Goal: Navigation & Orientation: Find specific page/section

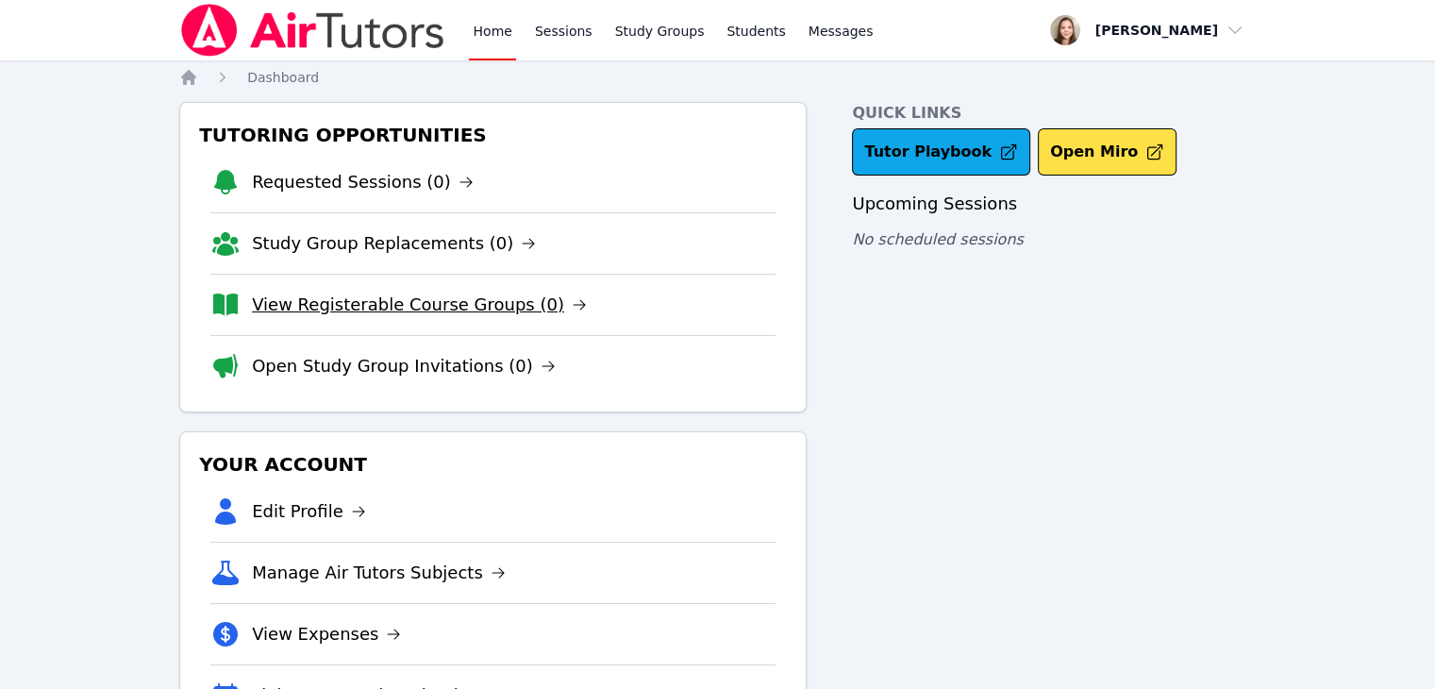
click at [366, 314] on link "View Registerable Course Groups (0)" at bounding box center [419, 305] width 335 height 26
click at [404, 223] on li "Study Group Replacements (0)" at bounding box center [492, 242] width 565 height 61
click at [392, 244] on link "Study Group Replacements (0)" at bounding box center [394, 243] width 284 height 26
